Goal: Navigation & Orientation: Find specific page/section

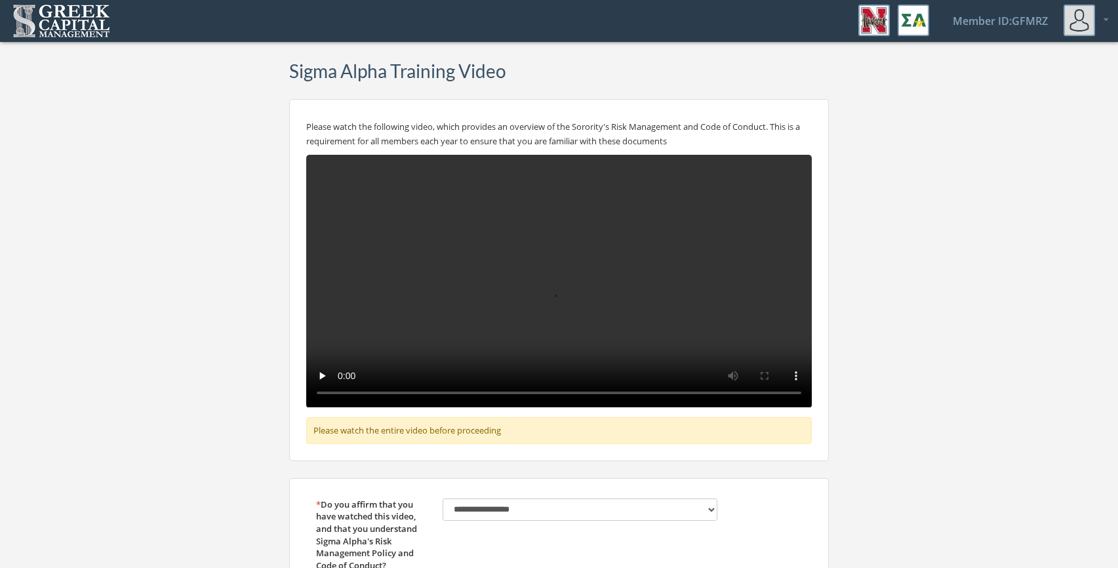
click at [73, 30] on img at bounding box center [61, 21] width 104 height 41
click at [1087, 18] on img at bounding box center [1079, 20] width 31 height 31
